Goal: Communication & Community: Answer question/provide support

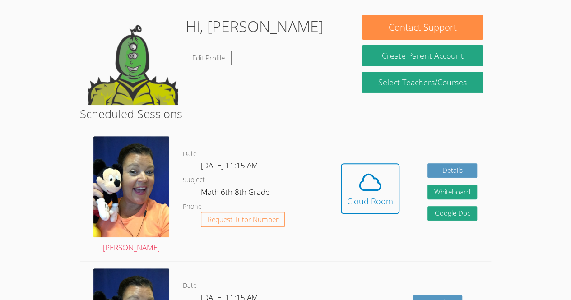
scroll to position [132, 0]
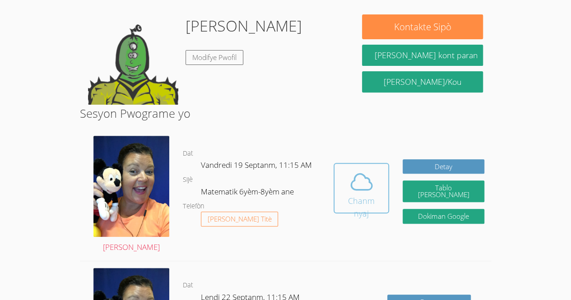
drag, startPoint x: 335, startPoint y: 218, endPoint x: 360, endPoint y: 194, distance: 34.1
click at [360, 194] on font "Chanm nyaj" at bounding box center [361, 206] width 43 height 25
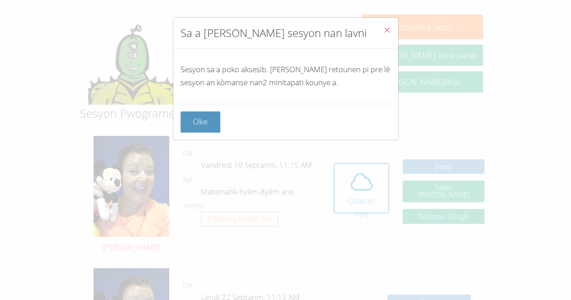
click at [383, 28] on icon "Fèmen" at bounding box center [387, 30] width 8 height 8
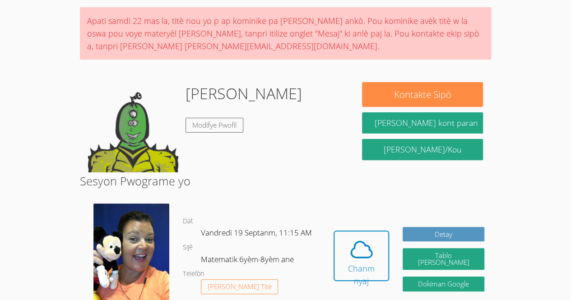
scroll to position [64, 0]
click at [333, 231] on button "Chanm nyaj" at bounding box center [361, 256] width 56 height 51
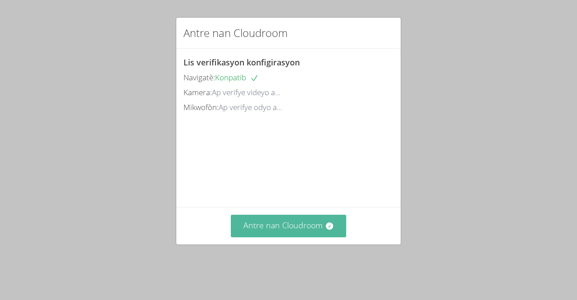
click at [289, 231] on font "Antre nan Cloudroom" at bounding box center [283, 225] width 79 height 11
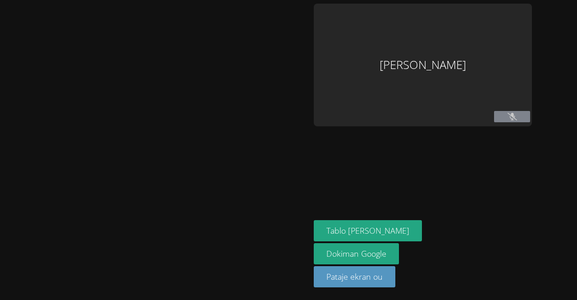
click at [282, 238] on div at bounding box center [155, 150] width 303 height 293
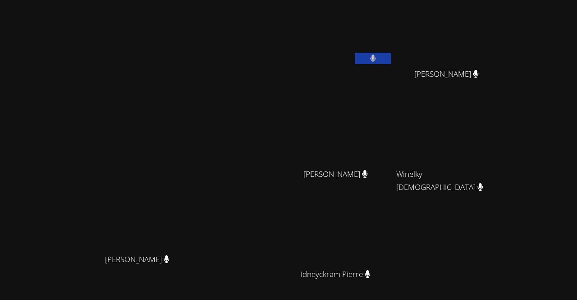
click at [569, 194] on div "Peggy Koutas Peggy Koutas Rivaldo Jean Delfio Gonzalez Garcia Delfio Gonzalez G…" at bounding box center [288, 150] width 577 height 300
click at [391, 60] on button at bounding box center [373, 58] width 36 height 11
click at [391, 62] on button at bounding box center [373, 58] width 36 height 11
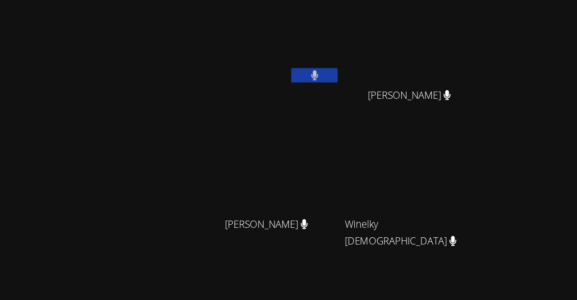
scroll to position [10, 0]
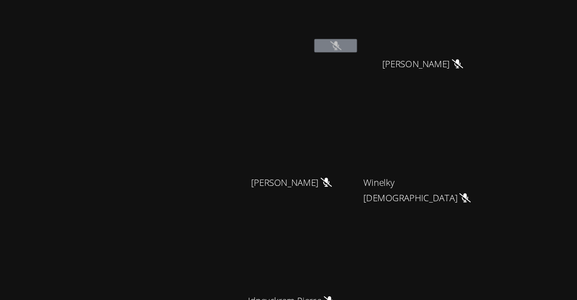
click at [378, 47] on icon at bounding box center [373, 48] width 9 height 8
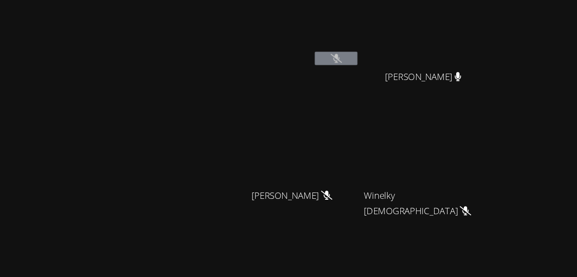
scroll to position [0, 0]
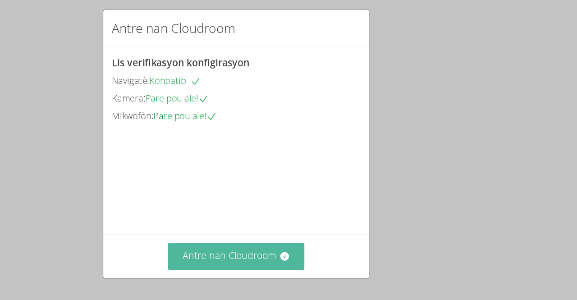
click at [276, 231] on font "Antre nan Cloudroom" at bounding box center [283, 225] width 79 height 11
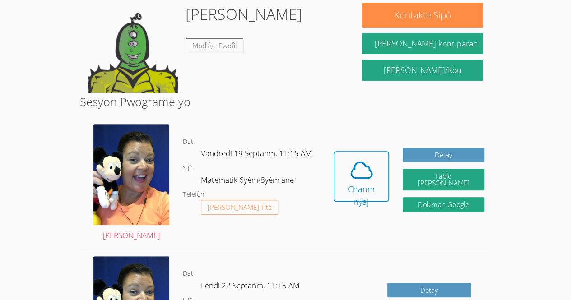
scroll to position [151, 0]
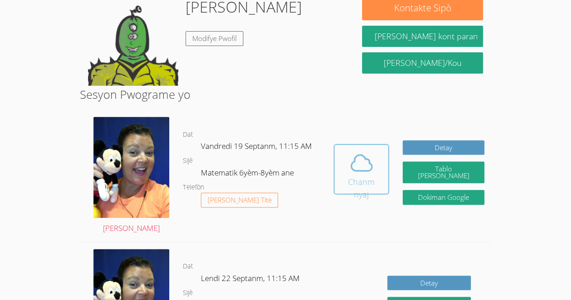
click at [340, 153] on button "Chanm nyaj" at bounding box center [361, 169] width 56 height 51
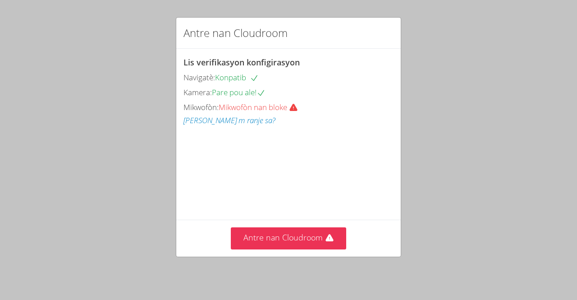
drag, startPoint x: 63, startPoint y: 35, endPoint x: 63, endPoint y: 12, distance: 23.5
click at [63, 12] on div "Antre nan Cloudroom Lis verifikasyon konfigirasyon Navigatè: Konpatib Kamera: P…" at bounding box center [288, 150] width 577 height 300
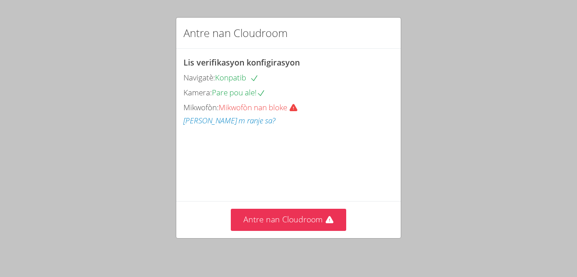
click at [180, 3] on div "Antre nan Cloudroom Lis verifikasyon konfigirasyon Navigatè: Konpatib Kamera: P…" at bounding box center [288, 138] width 577 height 277
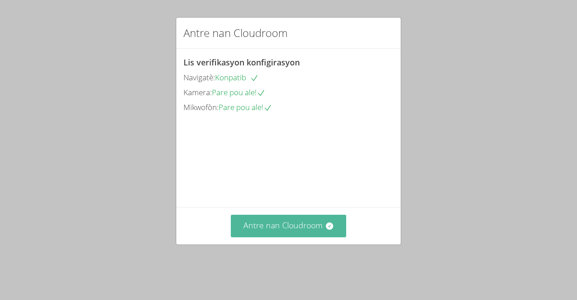
click at [281, 231] on font "Antre nan Cloudroom" at bounding box center [283, 225] width 79 height 11
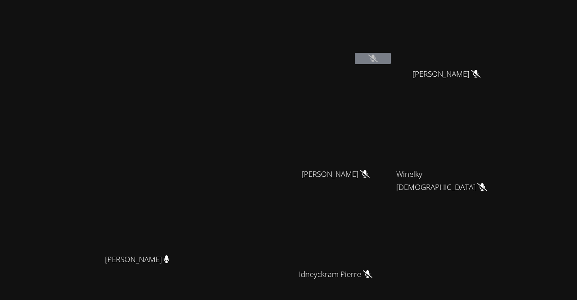
scroll to position [79, 0]
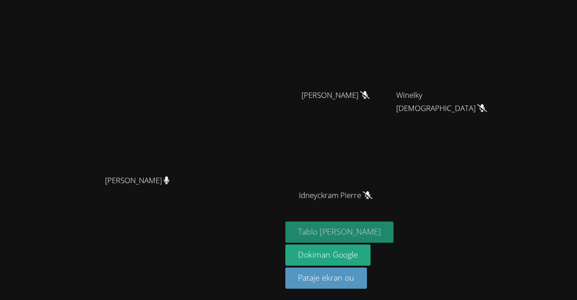
click at [344, 232] on button "Tablo [PERSON_NAME]" at bounding box center [340, 232] width 108 height 21
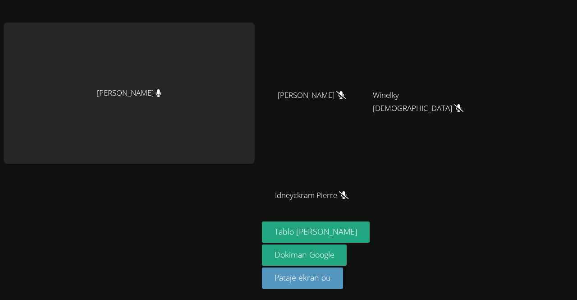
click at [481, 70] on div "[PERSON_NAME] [PERSON_NAME] [PERSON_NAME] [PERSON_NAME] [PERSON_NAME] [PERSON_N…" at bounding box center [288, 71] width 577 height 300
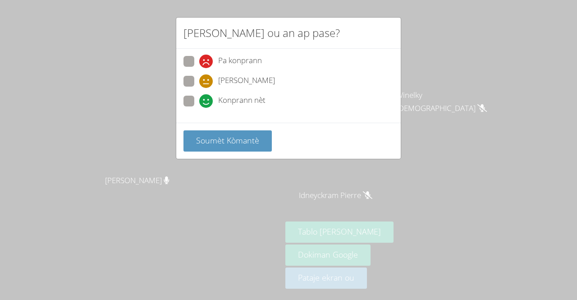
click at [490, 180] on div "[PERSON_NAME] ou an ap pase? Pa konprann Yon jan konprann Konprann nèt Soumèt K…" at bounding box center [288, 150] width 577 height 300
click at [273, 60] on div "Pa konprann" at bounding box center [289, 64] width 210 height 16
click at [253, 61] on font "Pa konprann" at bounding box center [240, 60] width 44 height 10
click at [207, 61] on input "Pa konprann" at bounding box center [203, 60] width 8 height 8
radio input "true"
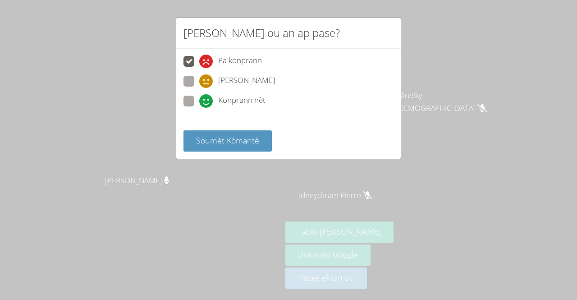
click at [275, 107] on div "Konprann nèt" at bounding box center [289, 104] width 210 height 16
click at [260, 100] on font "Konprann nèt" at bounding box center [241, 100] width 47 height 10
click at [207, 100] on input "Konprann nèt" at bounding box center [203, 100] width 8 height 8
radio input "true"
click at [253, 78] on font "Yon jan konprann" at bounding box center [246, 80] width 57 height 10
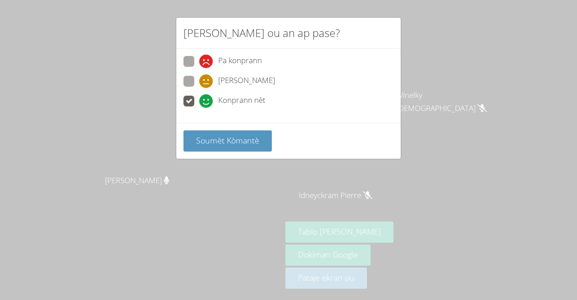
click at [207, 78] on input "Yon jan konprann" at bounding box center [203, 80] width 8 height 8
radio input "true"
click at [244, 96] on font "Konprann nèt" at bounding box center [241, 100] width 47 height 10
click at [207, 96] on input "Konprann nèt" at bounding box center [203, 100] width 8 height 8
radio input "true"
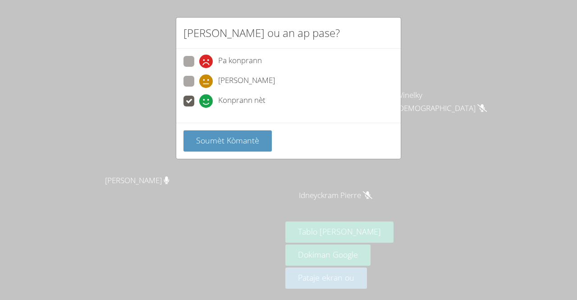
click at [262, 82] on font "Yon jan konprann" at bounding box center [246, 80] width 57 height 10
click at [207, 82] on input "Yon jan konprann" at bounding box center [203, 80] width 8 height 8
radio input "true"
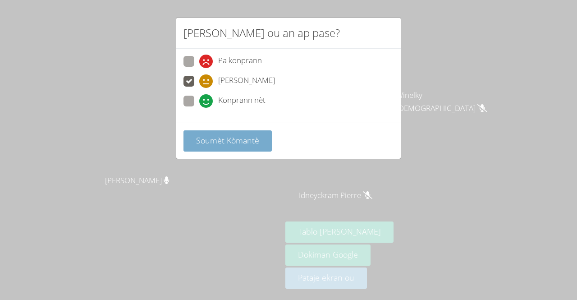
click at [232, 143] on font "Soumèt Kòmantè" at bounding box center [227, 140] width 63 height 11
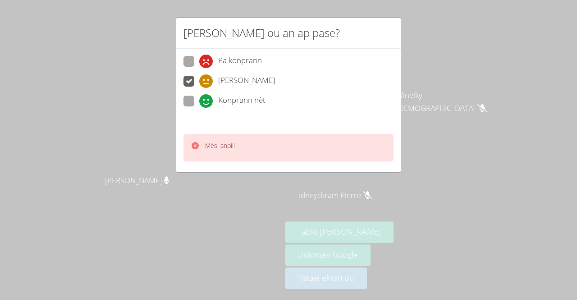
click at [267, 112] on div "Pa konprann Yon jan konprann Konprann nèt" at bounding box center [288, 86] width 225 height 74
click at [272, 100] on div "Konprann nèt" at bounding box center [289, 104] width 210 height 16
click at [275, 84] on font "Yon jan konprann" at bounding box center [246, 80] width 57 height 10
click at [207, 83] on input "Yon jan konprann" at bounding box center [203, 80] width 8 height 8
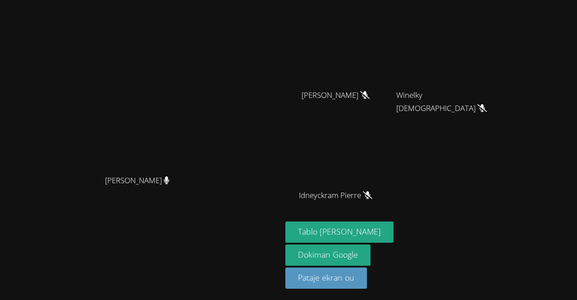
click at [209, 160] on video at bounding box center [141, 93] width 135 height 155
click at [367, 286] on button "Pataje ekran ou" at bounding box center [327, 278] width 82 height 21
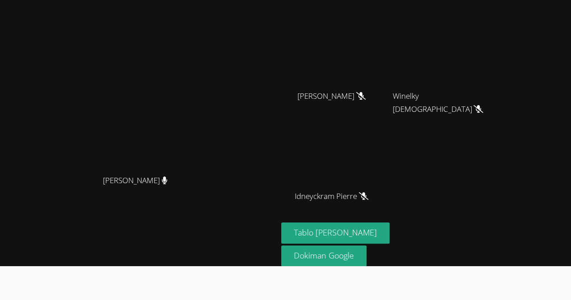
scroll to position [44, 0]
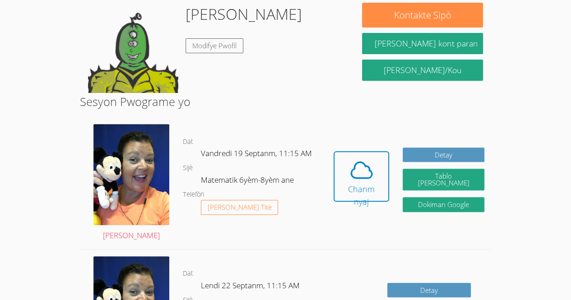
scroll to position [152, 0]
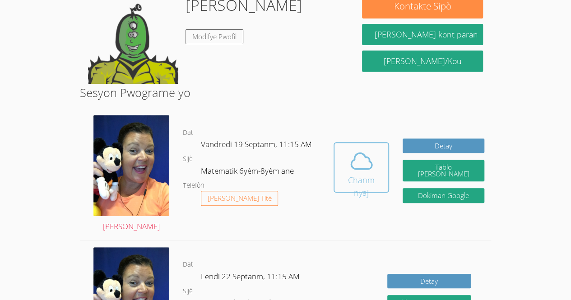
click at [358, 171] on icon at bounding box center [361, 160] width 25 height 25
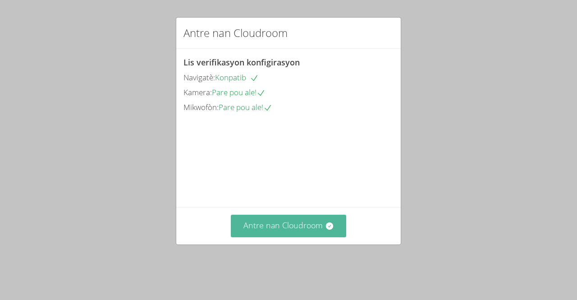
click at [313, 231] on font "Antre nan Cloudroom" at bounding box center [283, 225] width 79 height 11
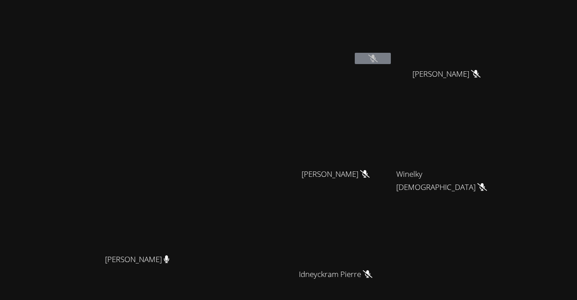
click at [492, 192] on div "Winelky [DEMOGRAPHIC_DATA]" at bounding box center [450, 182] width 107 height 36
click at [209, 177] on video at bounding box center [141, 172] width 135 height 155
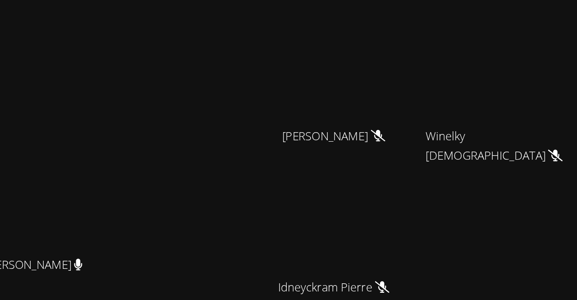
click at [393, 219] on video at bounding box center [339, 233] width 107 height 60
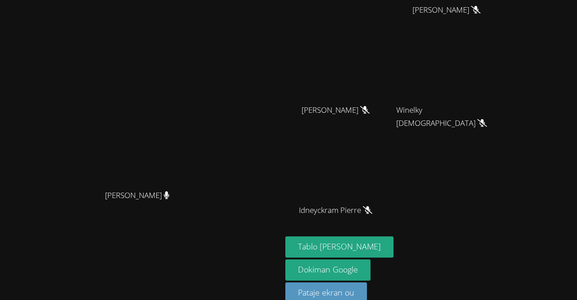
scroll to position [79, 0]
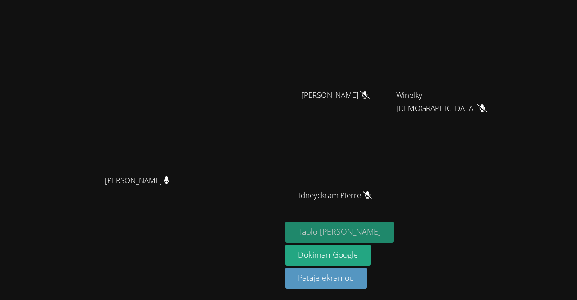
click at [380, 231] on font "Tablo [PERSON_NAME]" at bounding box center [339, 231] width 83 height 11
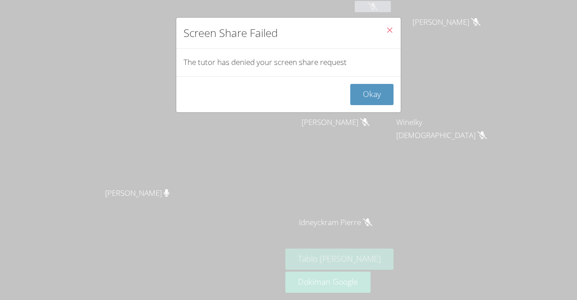
scroll to position [51, 0]
